Goal: Task Accomplishment & Management: Use online tool/utility

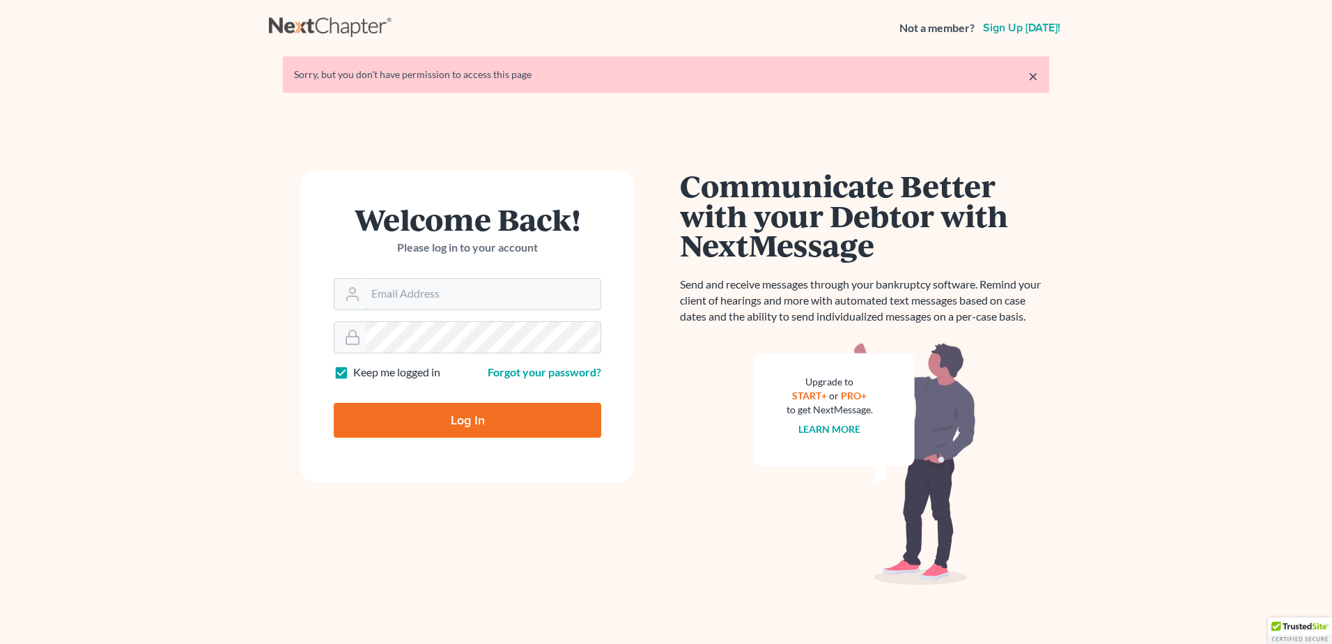
type input "[PERSON_NAME][EMAIL_ADDRESS][DOMAIN_NAME]"
click at [447, 424] on input "Log In" at bounding box center [468, 420] width 268 height 35
type input "Thinking..."
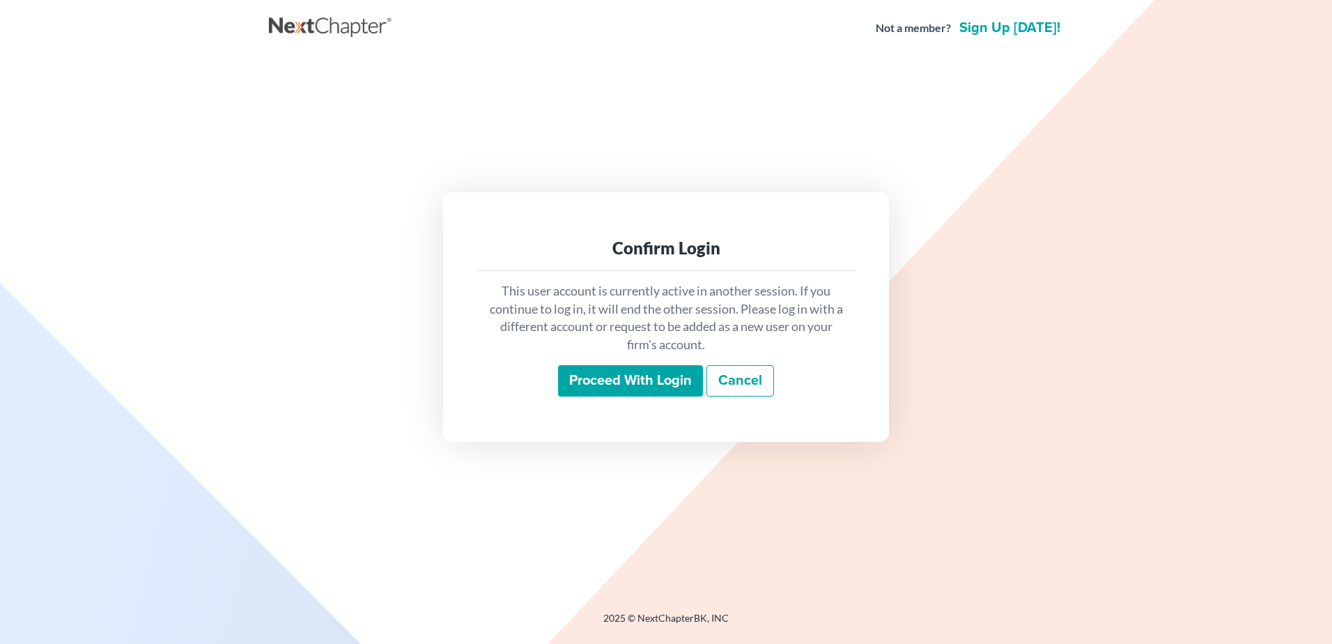
click at [575, 387] on input "Proceed with login" at bounding box center [630, 381] width 145 height 32
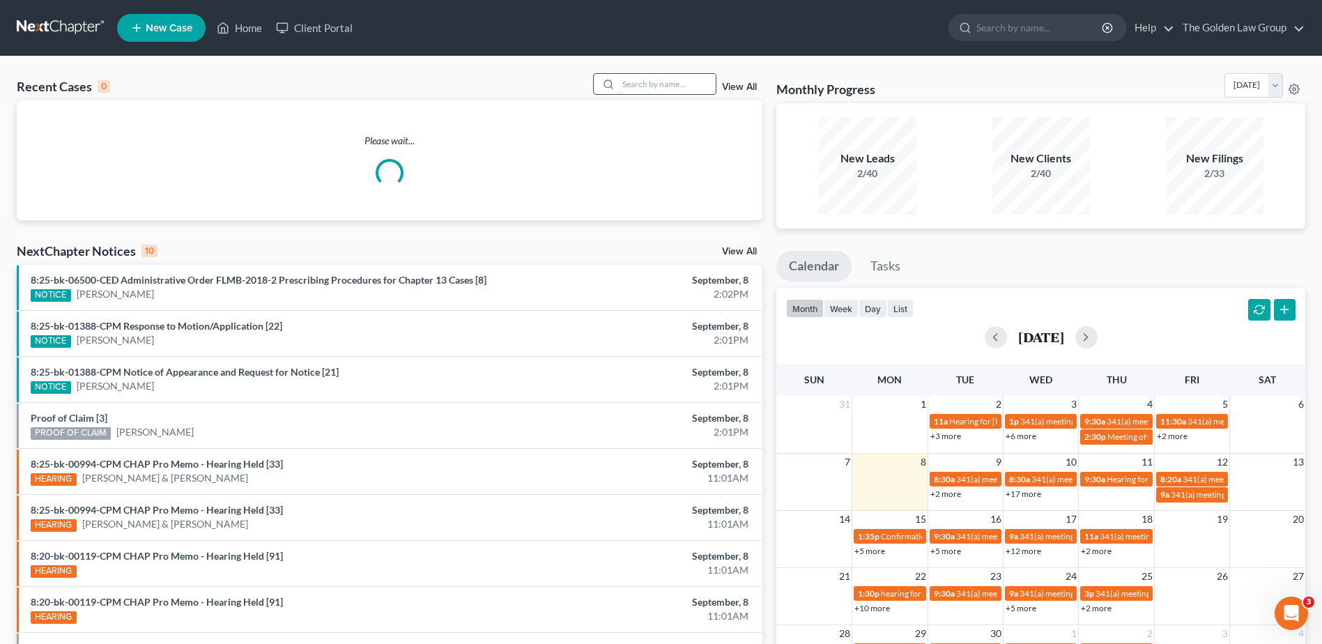
click at [647, 82] on input "search" at bounding box center [667, 84] width 98 height 20
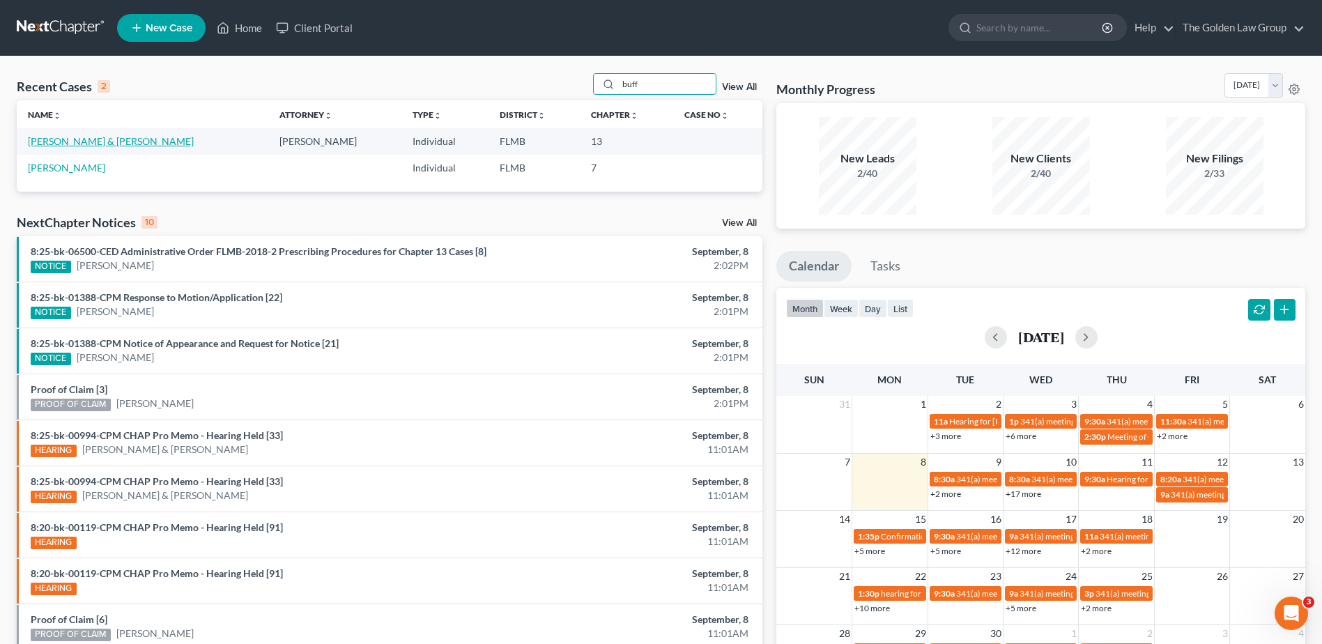
type input "buff"
click at [77, 141] on link "[PERSON_NAME] & [PERSON_NAME]" at bounding box center [111, 141] width 166 height 12
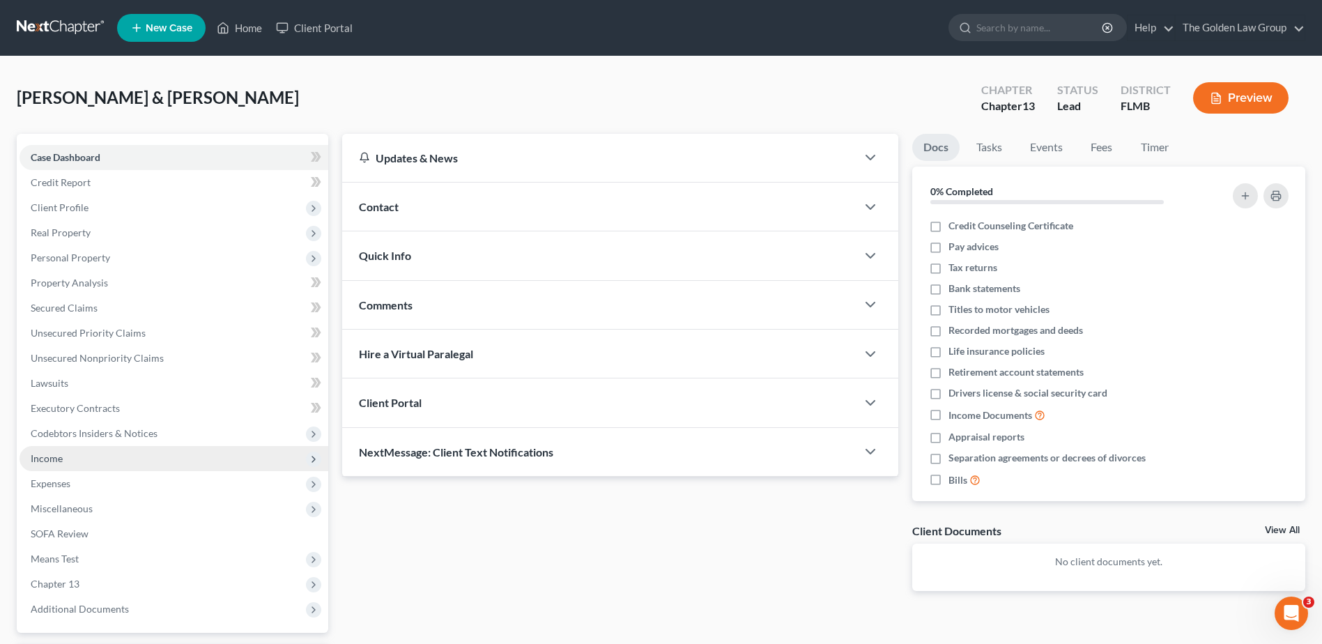
click at [70, 456] on span "Income" at bounding box center [174, 458] width 309 height 25
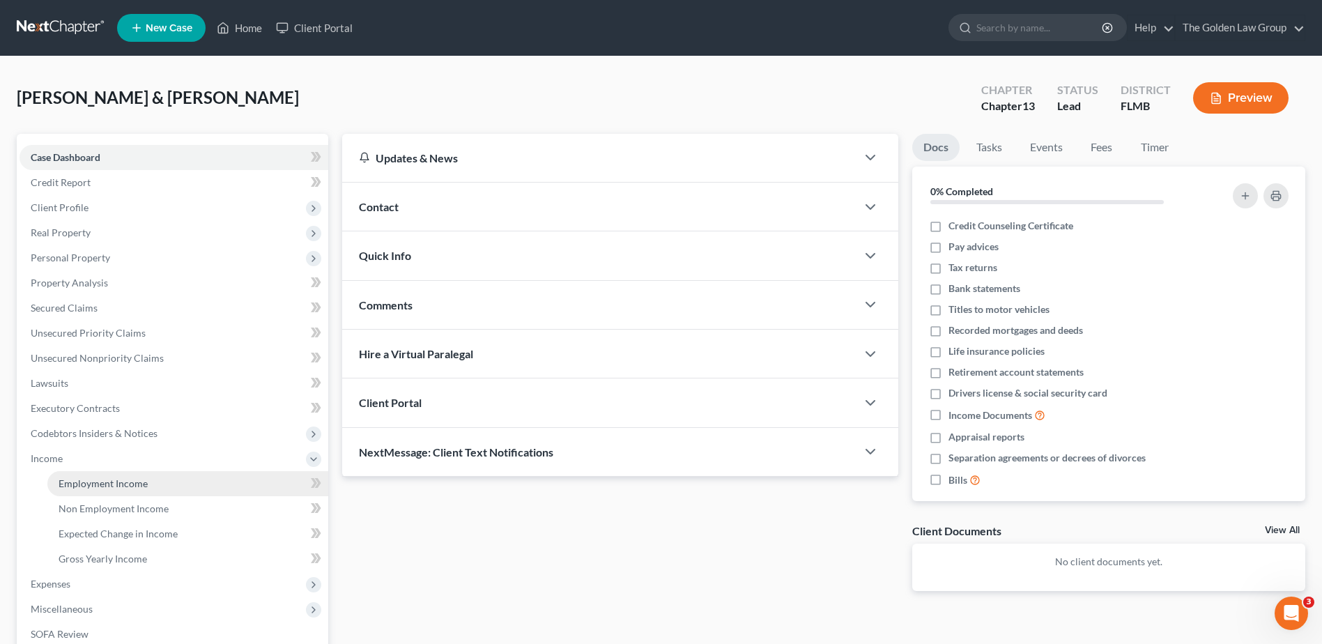
click at [134, 481] on span "Employment Income" at bounding box center [103, 483] width 89 height 12
